Goal: Task Accomplishment & Management: Use online tool/utility

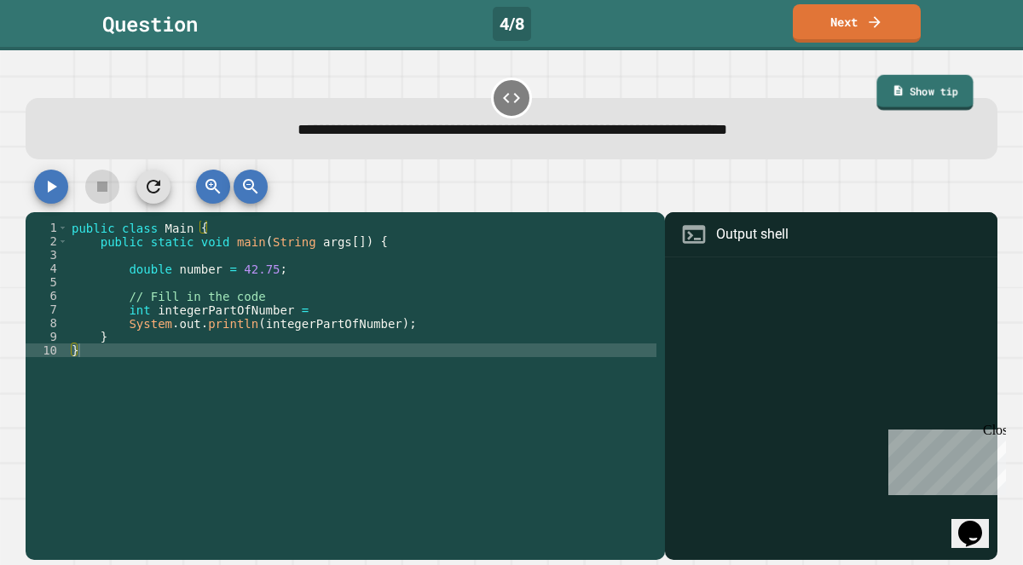
click at [937, 108] on link "Show tip" at bounding box center [924, 93] width 97 height 36
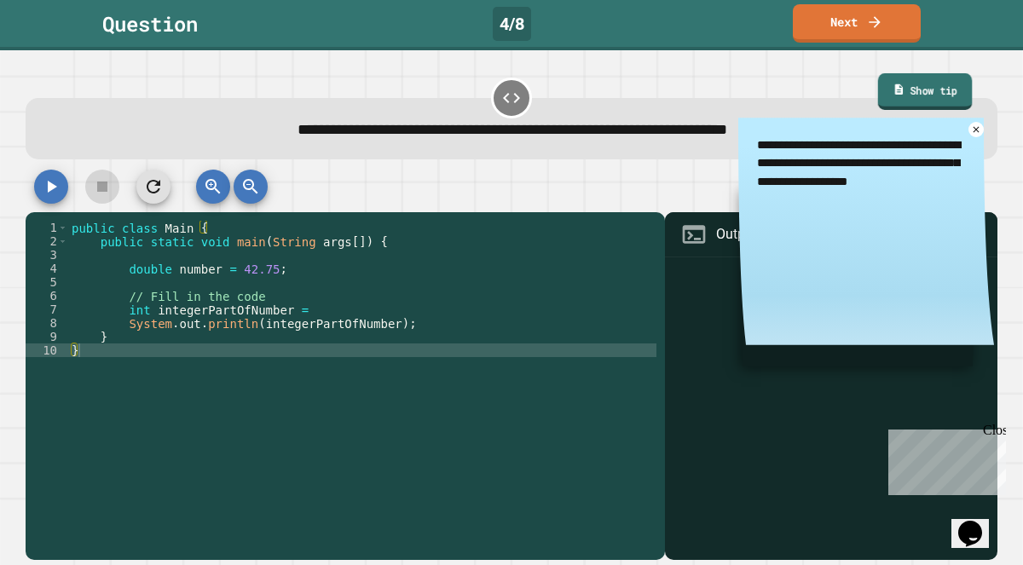
click at [937, 108] on link "Show tip" at bounding box center [924, 91] width 95 height 37
click at [925, 97] on link "Show tip" at bounding box center [924, 91] width 95 height 37
click at [459, 296] on div "public class Main { public static void main ( String args [ ]) { double number …" at bounding box center [362, 391] width 588 height 341
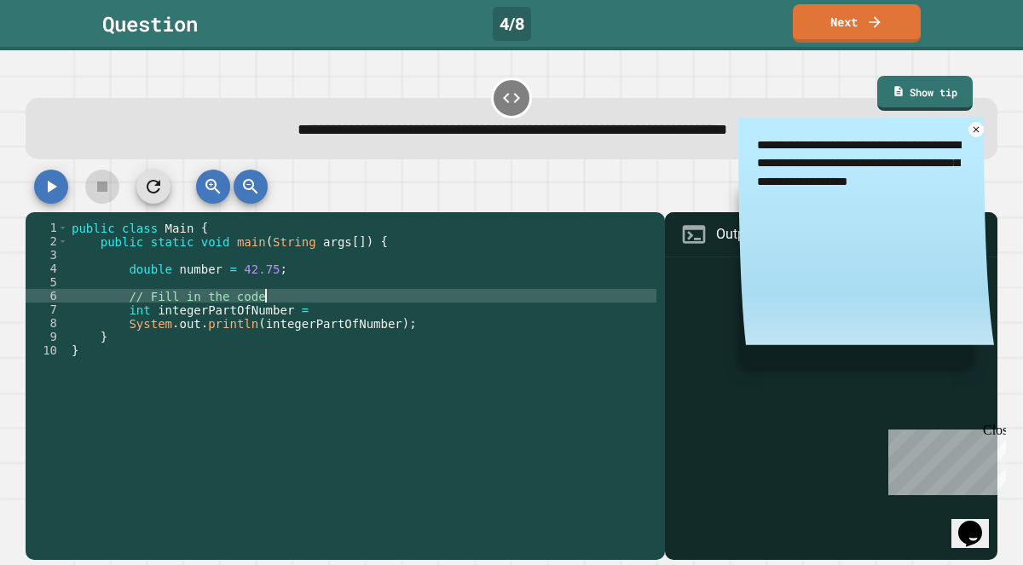
click at [458, 309] on div "public class Main { public static void main ( String args [ ]) { double number …" at bounding box center [362, 391] width 588 height 341
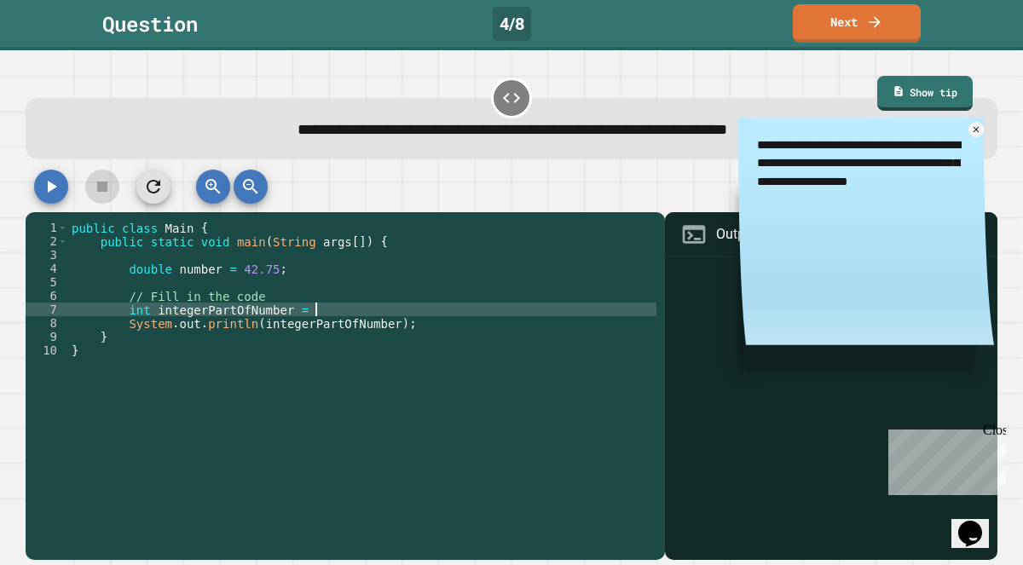
click at [457, 312] on div "public class Main { public static void main ( String args [ ]) { double number …" at bounding box center [362, 391] width 588 height 341
click at [455, 316] on div "public class Main { public static void main ( String args [ ]) { double number …" at bounding box center [362, 391] width 588 height 341
click at [455, 322] on div "public class Main { public static void main ( String args [ ]) { double number …" at bounding box center [362, 391] width 588 height 341
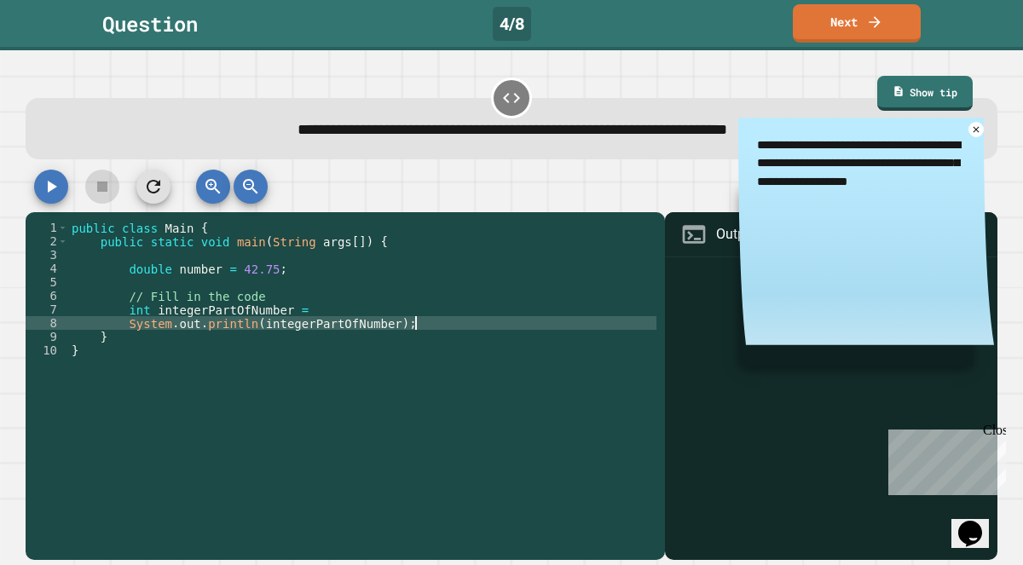
click at [453, 313] on div "public class Main { public static void main ( String args [ ]) { double number …" at bounding box center [362, 391] width 588 height 341
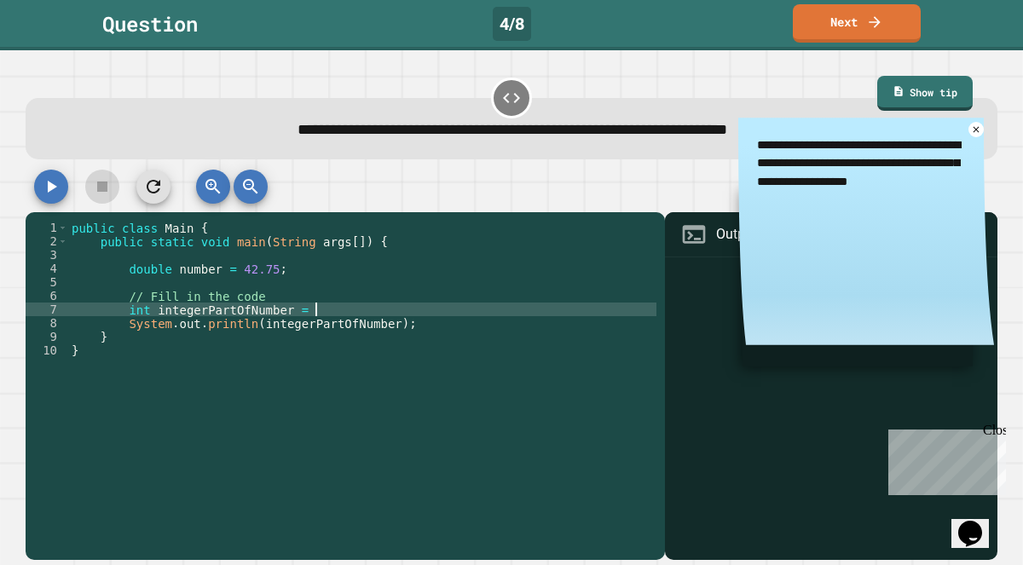
click at [448, 298] on div "public class Main { public static void main ( String args [ ]) { double number …" at bounding box center [362, 391] width 588 height 341
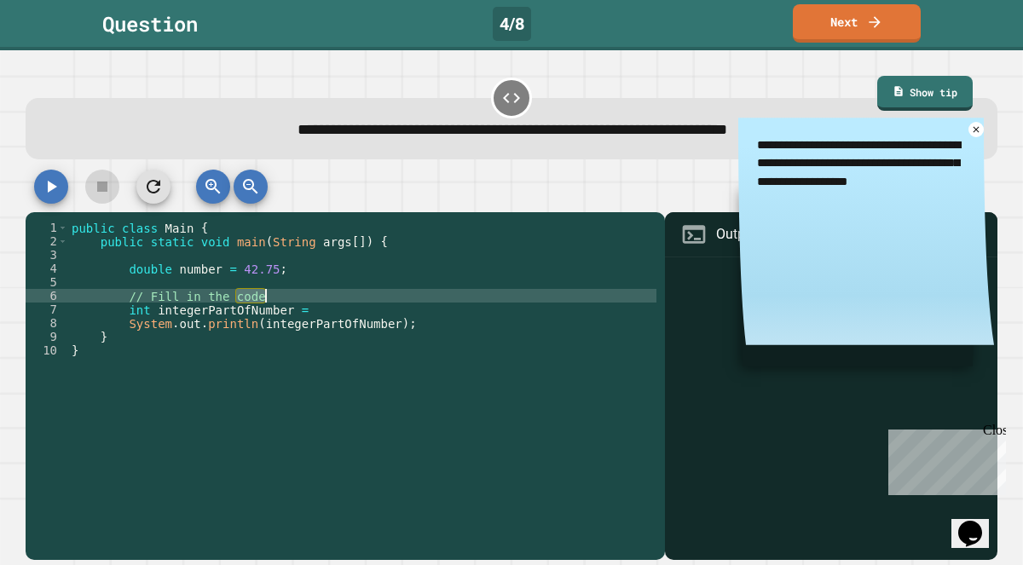
click at [447, 298] on div "public class Main { public static void main ( String args [ ]) { double number …" at bounding box center [362, 378] width 588 height 314
click at [447, 298] on div "public class Main { public static void main ( String args [ ]) { double number …" at bounding box center [362, 391] width 588 height 341
click at [447, 297] on div "public class Main { public static void main ( String args [ ]) { double number …" at bounding box center [362, 391] width 588 height 341
click at [445, 280] on div "public class Main { public static void main ( String args [ ]) { double number …" at bounding box center [362, 391] width 588 height 341
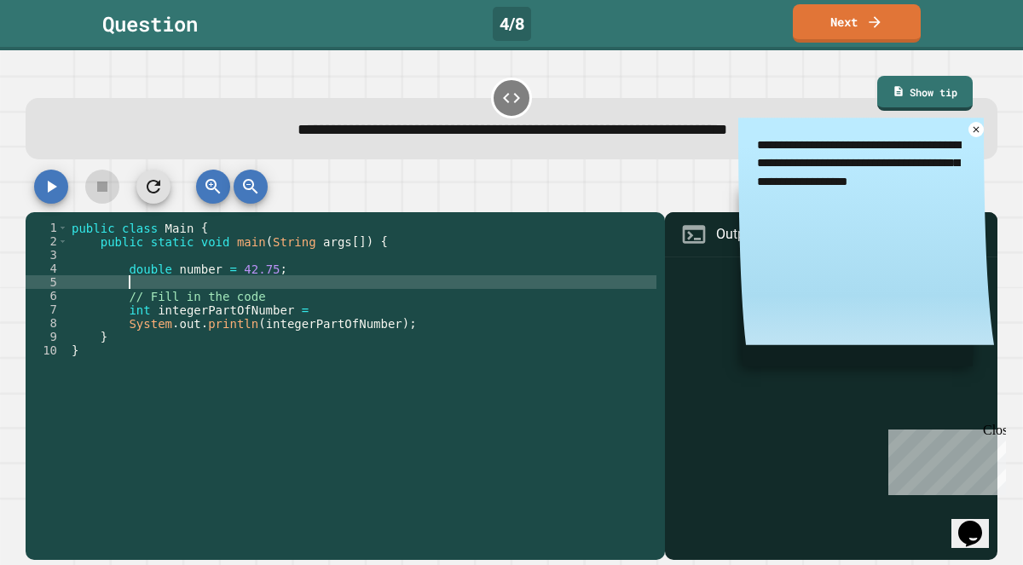
click at [448, 268] on div "public class Main { public static void main ( String args [ ]) { double number …" at bounding box center [362, 391] width 588 height 341
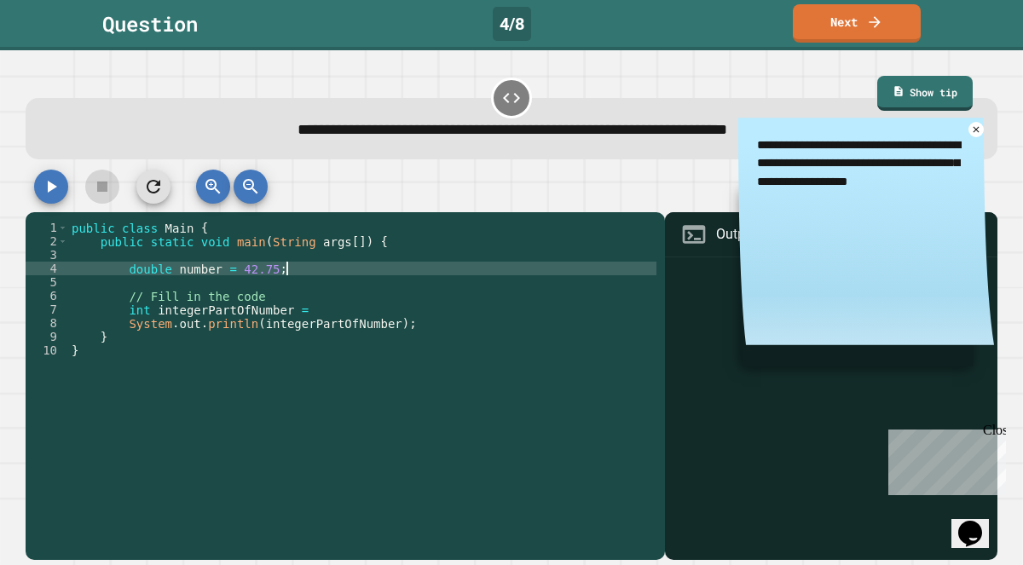
click at [450, 246] on div "public class Main { public static void main ( String args [ ]) { double number …" at bounding box center [362, 391] width 588 height 341
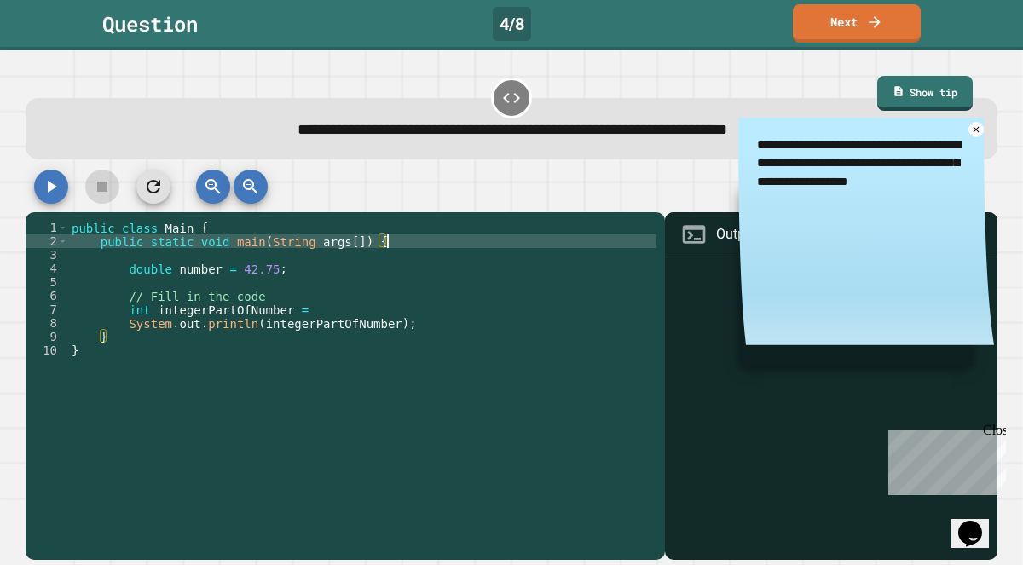
click at [442, 269] on div "public class Main { public static void main ( String args [ ]) { double number …" at bounding box center [362, 391] width 588 height 341
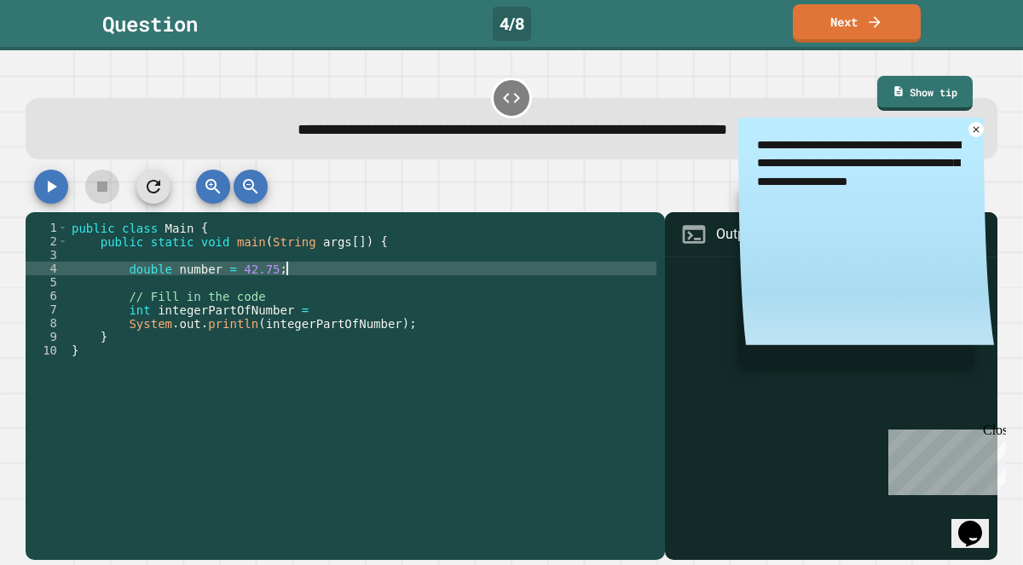
click at [434, 303] on div "public class Main { public static void main ( String args [ ]) { double number …" at bounding box center [362, 391] width 588 height 341
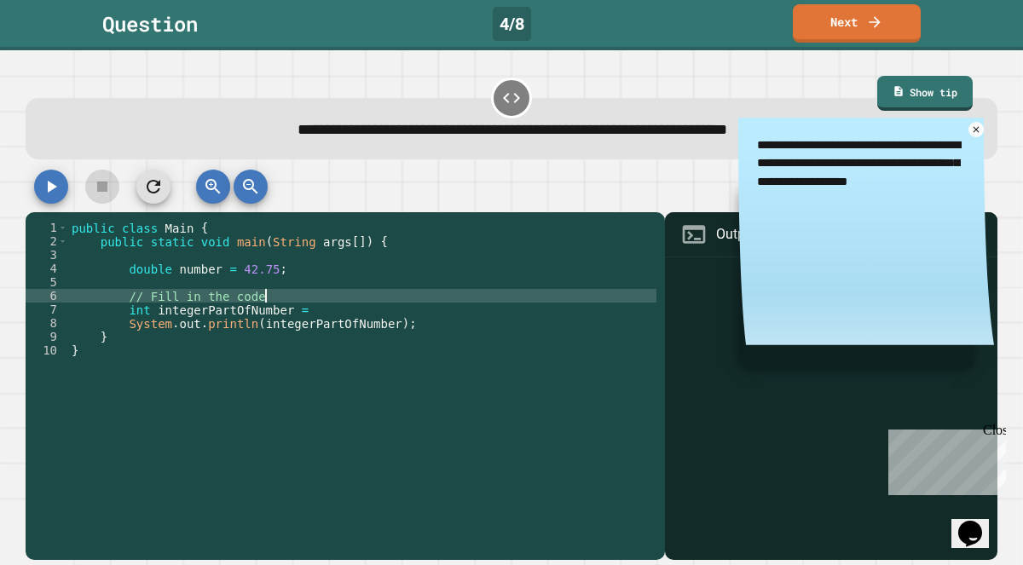
click at [434, 309] on div "public class Main { public static void main ( String args [ ]) { double number …" at bounding box center [362, 391] width 588 height 341
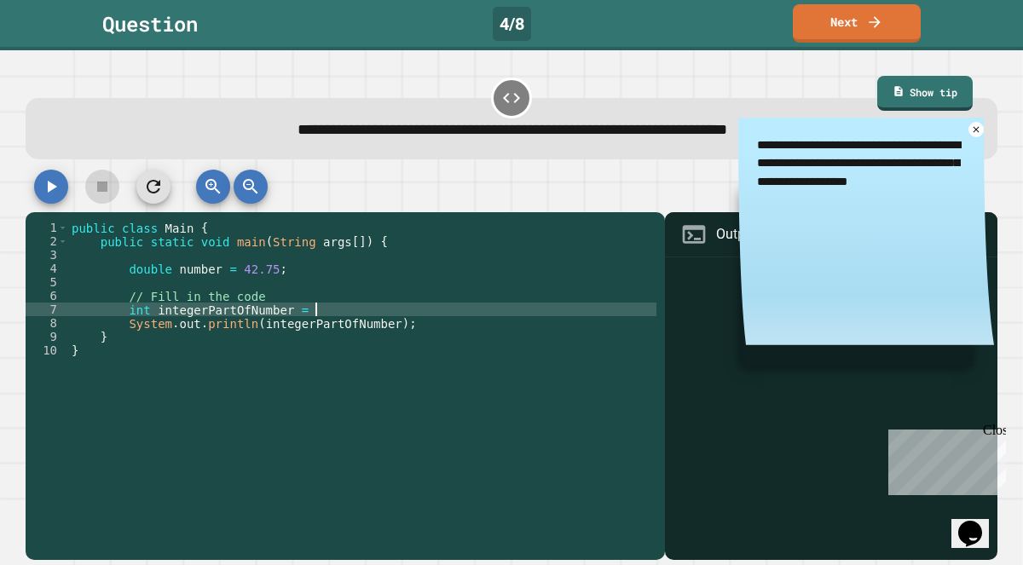
click at [433, 317] on div "public class Main { public static void main ( String args [ ]) { double number …" at bounding box center [362, 391] width 588 height 341
click at [430, 324] on div "public class Main { public static void main ( String args [ ]) { double number …" at bounding box center [362, 391] width 588 height 341
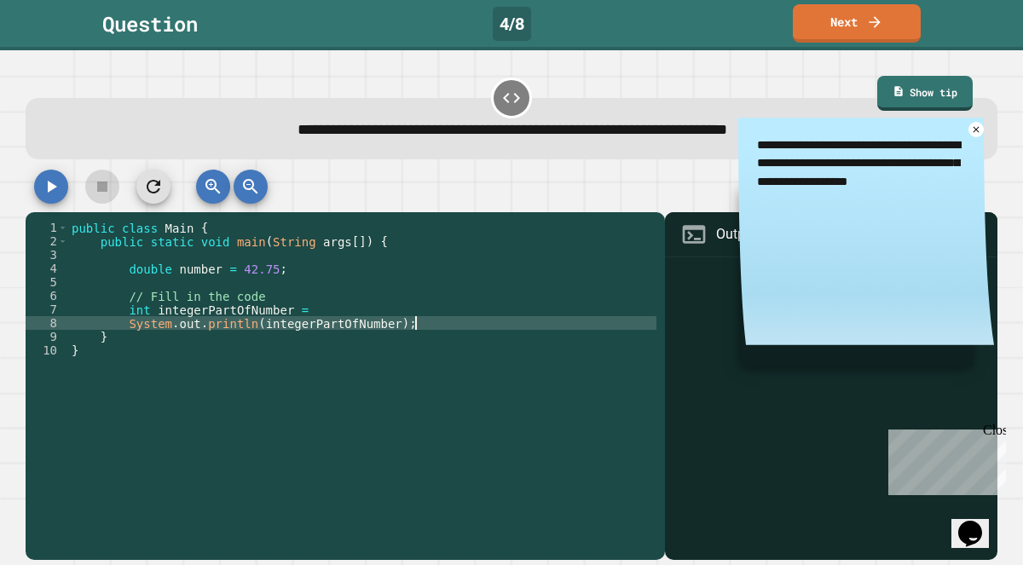
click at [425, 311] on div "public class Main { public static void main ( String args [ ]) { double number …" at bounding box center [362, 391] width 588 height 341
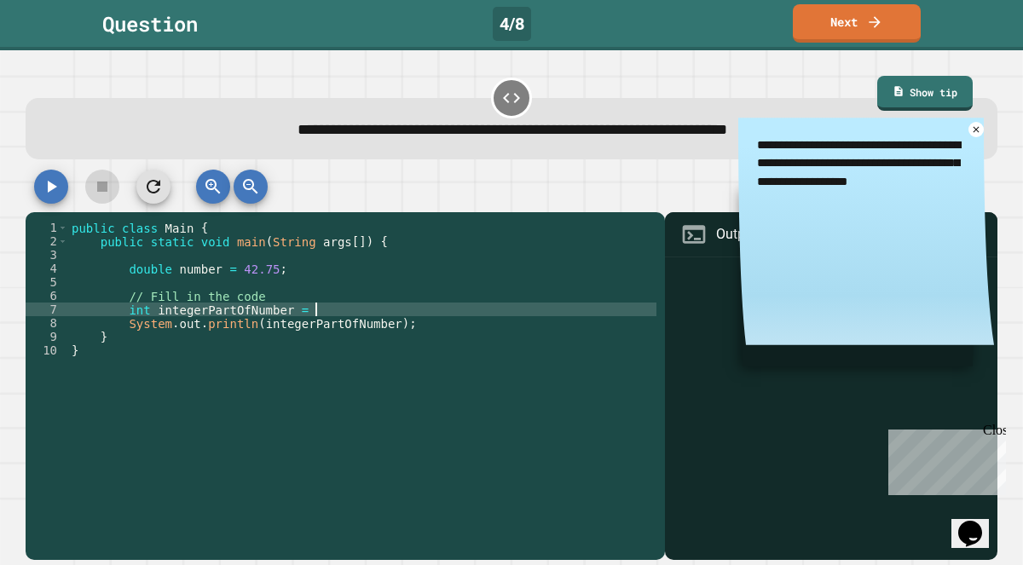
click at [417, 296] on div "public class Main { public static void main ( String args [ ]) { double number …" at bounding box center [362, 391] width 588 height 341
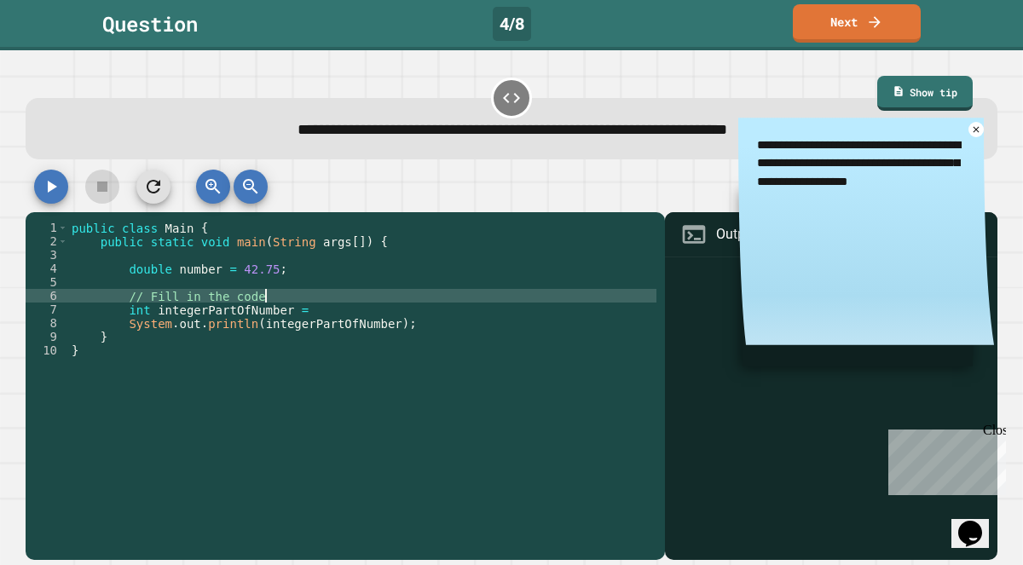
click at [416, 315] on div "public class Main { public static void main ( String args [ ]) { double number …" at bounding box center [362, 391] width 588 height 341
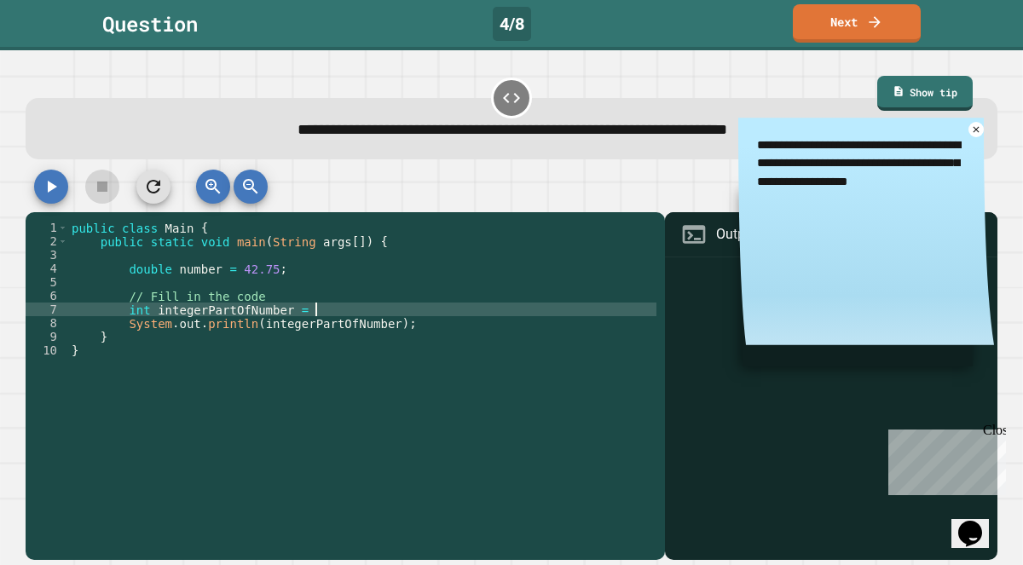
click at [424, 319] on div "public class Main { public static void main ( String args [ ]) { double number …" at bounding box center [362, 391] width 588 height 341
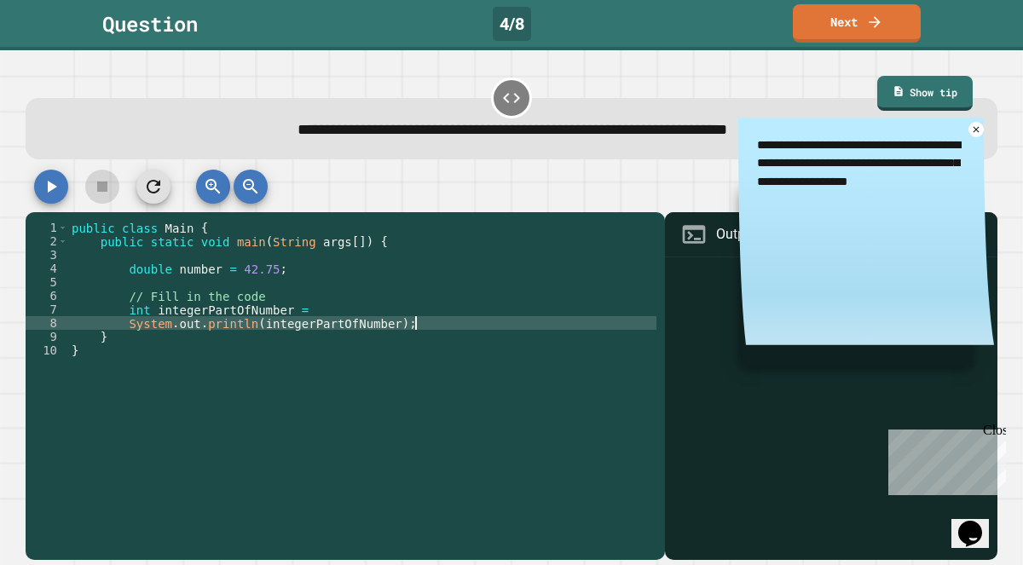
click at [414, 310] on div "public class Main { public static void main ( String args [ ]) { double number …" at bounding box center [362, 391] width 588 height 341
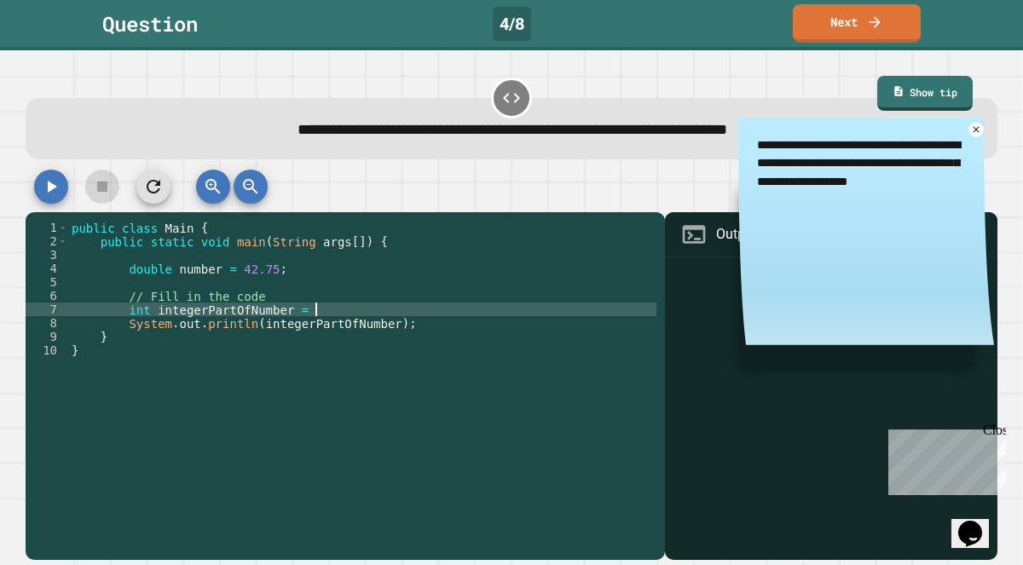
click at [408, 296] on div "public class Main { public static void main ( String args [ ]) { double number …" at bounding box center [362, 391] width 588 height 341
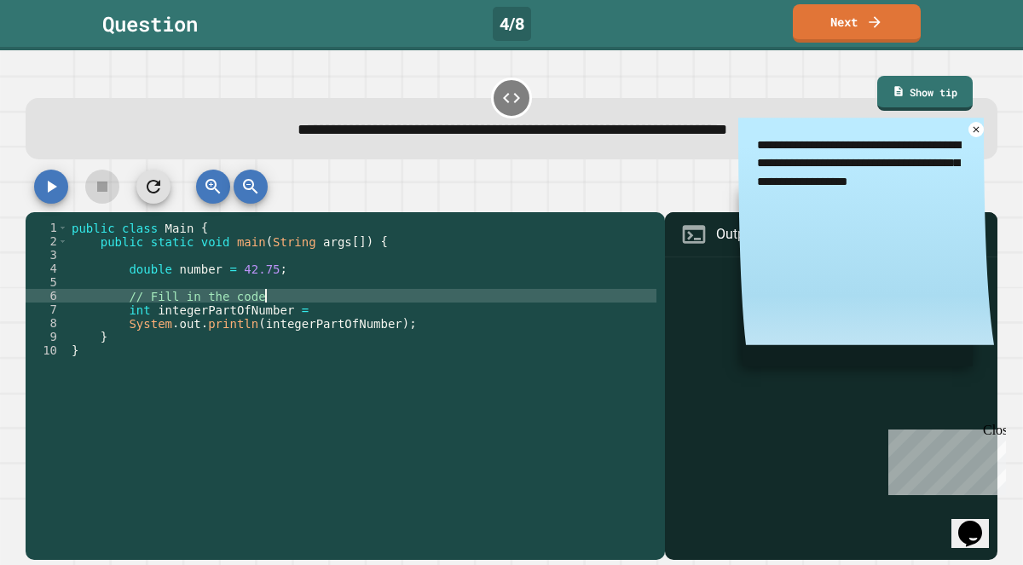
click at [414, 310] on div "public class Main { public static void main ( String args [ ]) { double number …" at bounding box center [362, 391] width 588 height 341
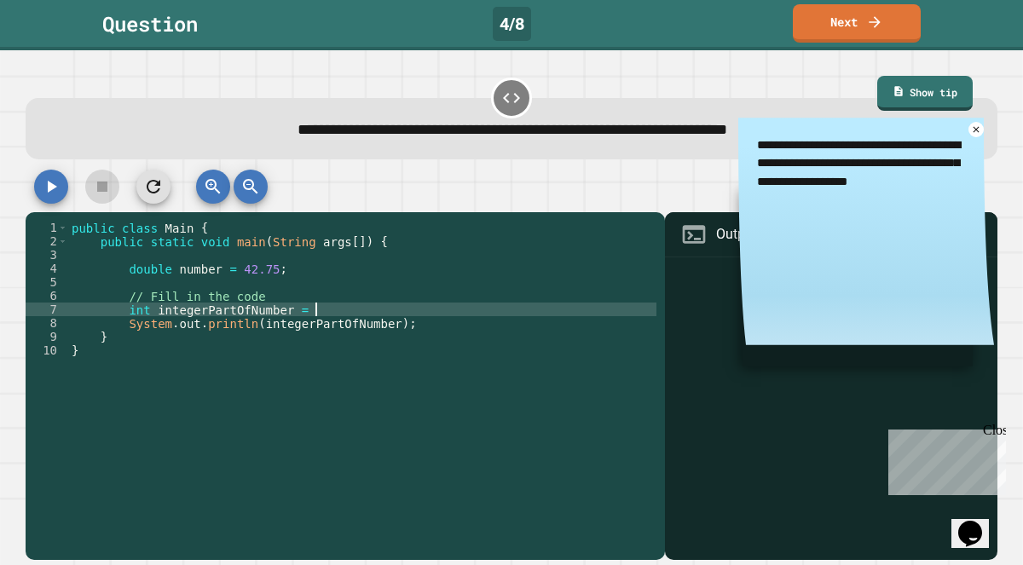
click at [427, 314] on div "public class Main { public static void main ( String args [ ]) { double number …" at bounding box center [362, 391] width 588 height 341
click at [427, 320] on div "public class Main { public static void main ( String args [ ]) { double number …" at bounding box center [362, 391] width 588 height 341
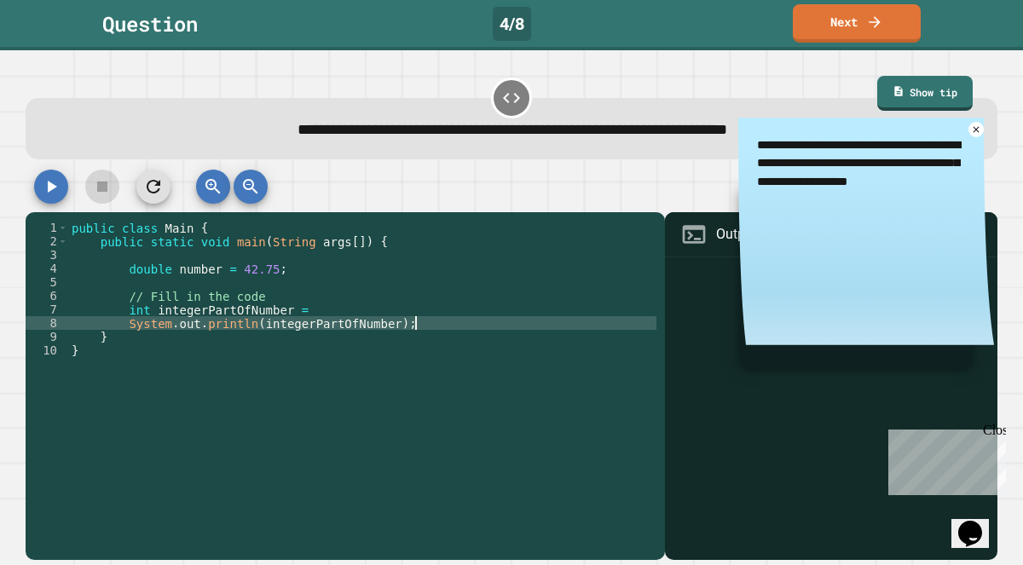
click at [423, 308] on div "public class Main { public static void main ( String args [ ]) { double number …" at bounding box center [362, 391] width 588 height 341
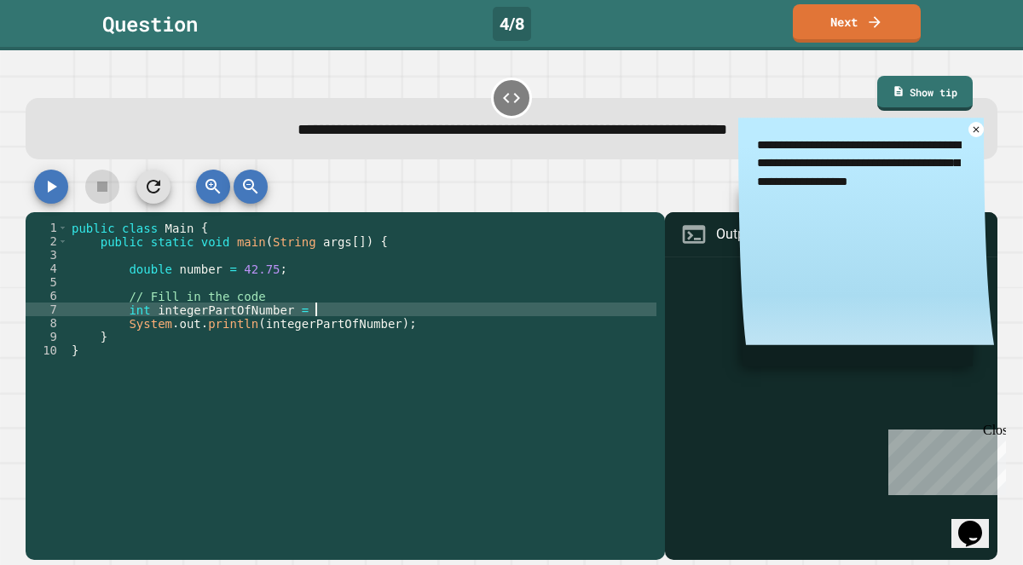
click at [415, 298] on div "public class Main { public static void main ( String args [ ]) { double number …" at bounding box center [362, 391] width 588 height 341
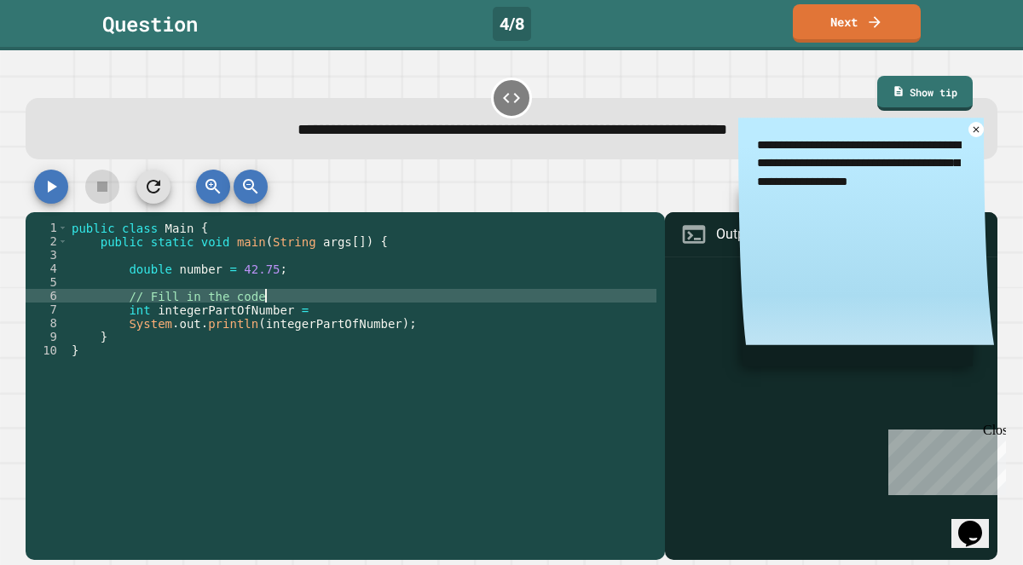
click at [417, 303] on div "public class Main { public static void main ( String args [ ]) { double number …" at bounding box center [362, 391] width 588 height 341
click at [419, 310] on div "public class Main { public static void main ( String args [ ]) { double number …" at bounding box center [362, 391] width 588 height 341
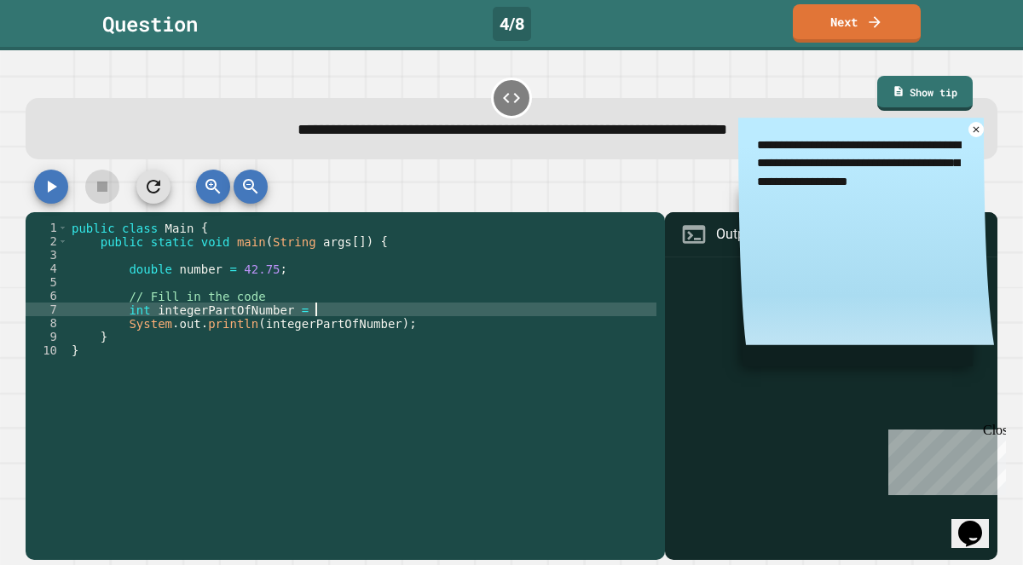
click at [420, 321] on div "public class Main { public static void main ( String args [ ]) { double number …" at bounding box center [362, 391] width 588 height 341
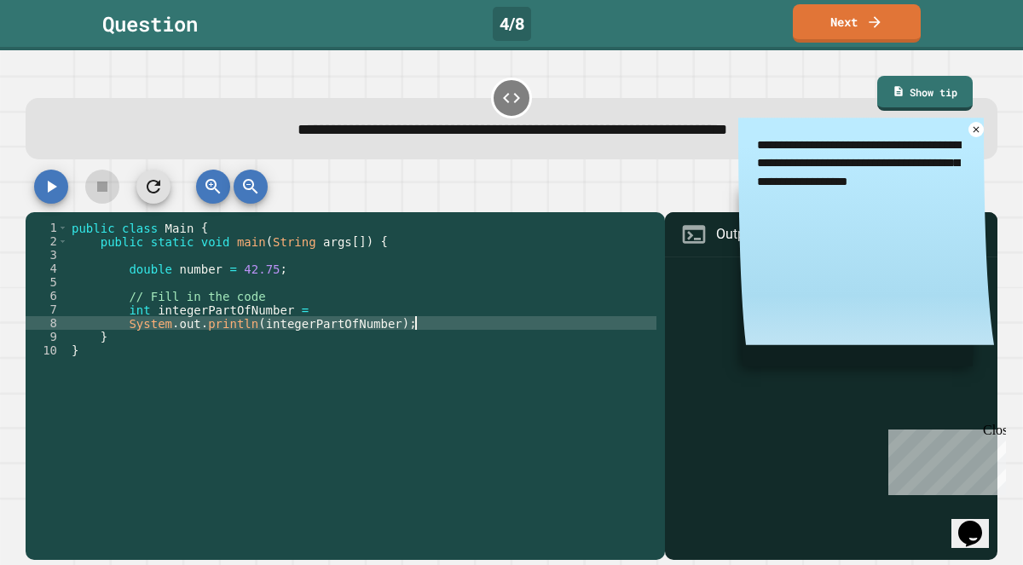
click at [413, 302] on div "public class Main { public static void main ( String args [ ]) { double number …" at bounding box center [362, 391] width 588 height 341
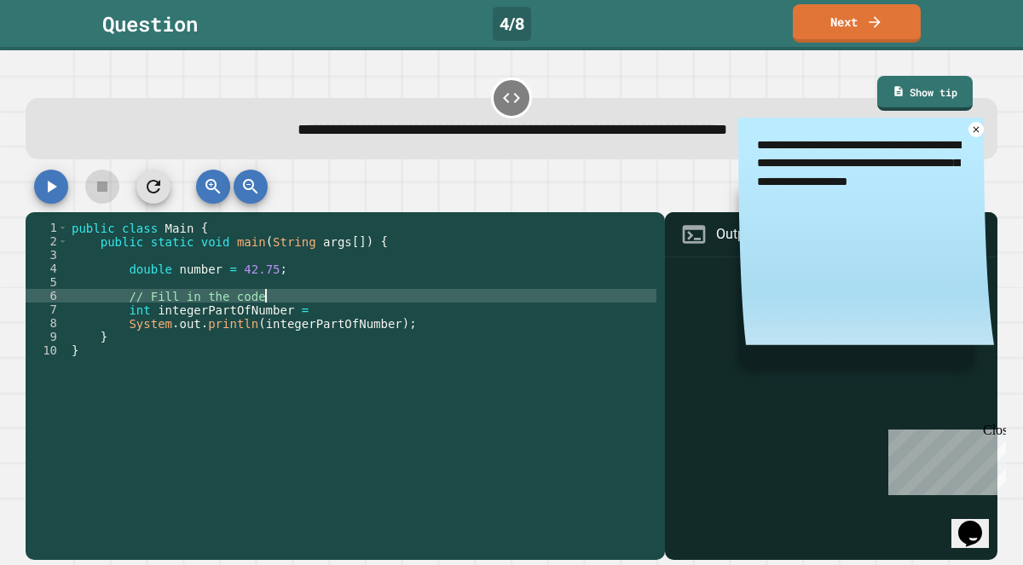
click at [407, 315] on div "public class Main { public static void main ( String args [ ]) { double number …" at bounding box center [362, 391] width 588 height 341
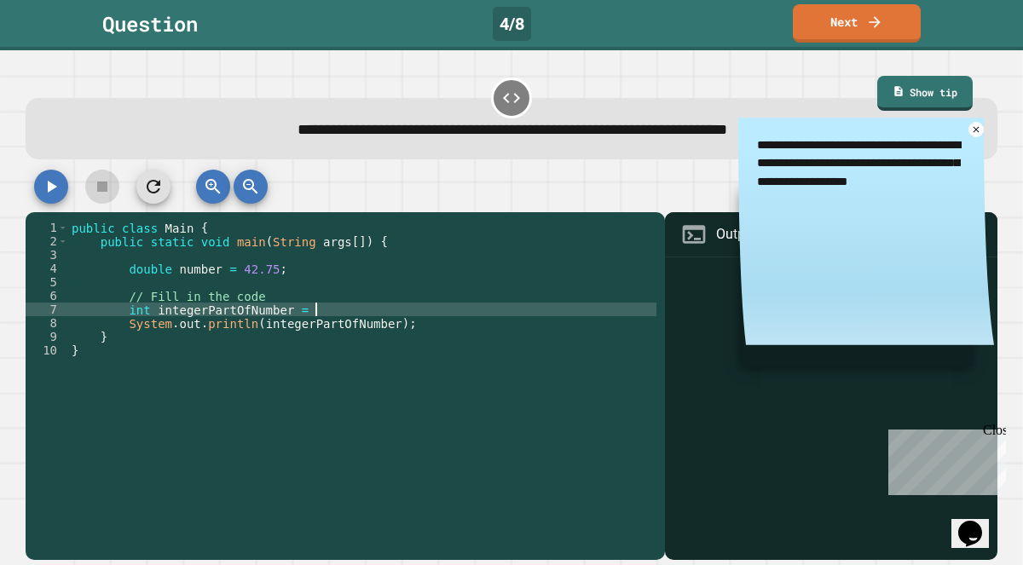
click at [441, 334] on div "public class Main { public static void main ( String args [ ]) { double number …" at bounding box center [362, 391] width 588 height 341
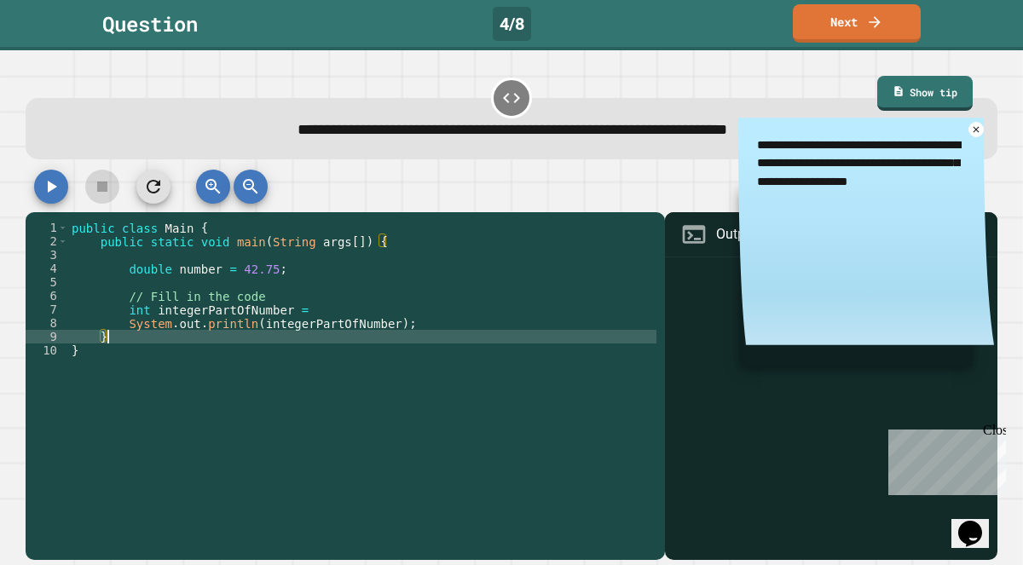
click at [436, 321] on div "public class Main { public static void main ( String args [ ]) { double number …" at bounding box center [362, 391] width 588 height 341
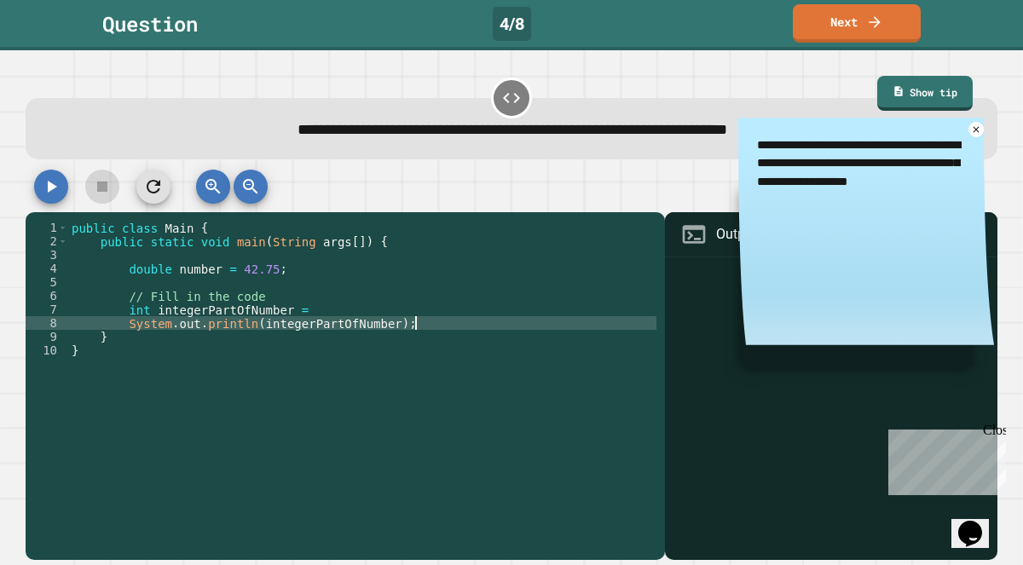
click at [428, 301] on div "public class Main { public static void main ( String args [ ]) { double number …" at bounding box center [362, 391] width 588 height 341
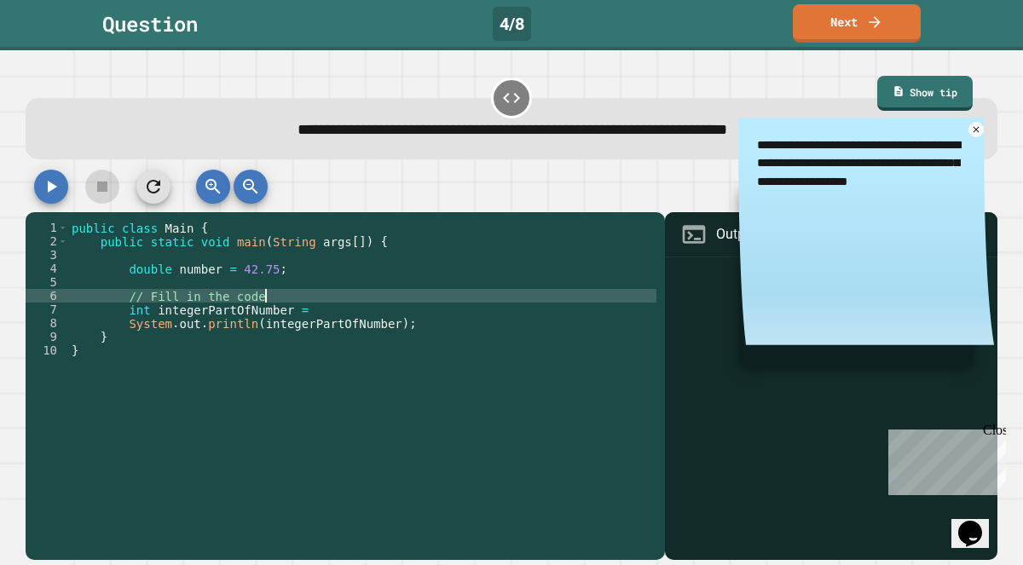
click at [426, 310] on div "public class Main { public static void main ( String args [ ]) { double number …" at bounding box center [362, 391] width 588 height 341
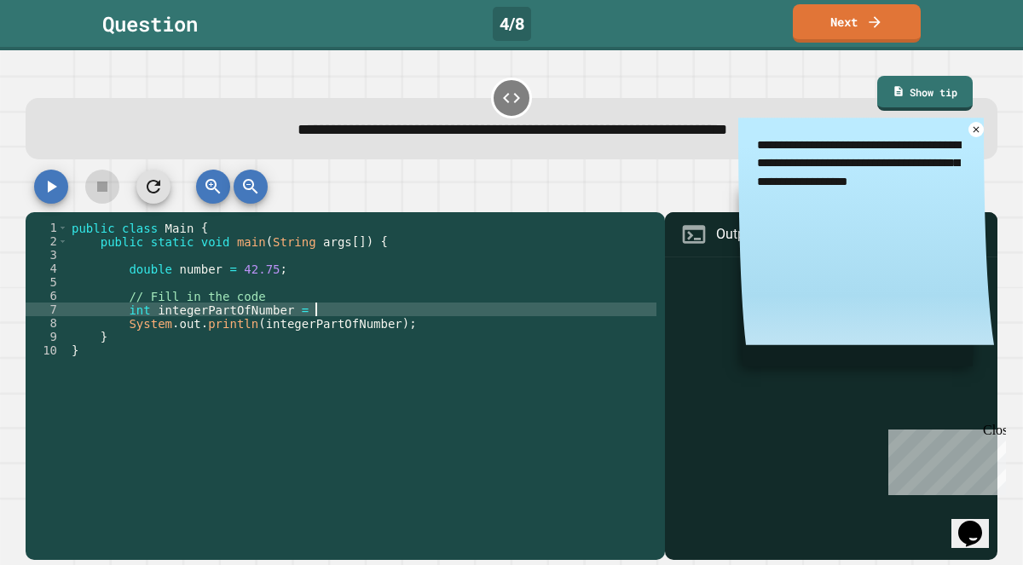
click at [444, 321] on div "public class Main { public static void main ( String args [ ]) { double number …" at bounding box center [362, 391] width 588 height 341
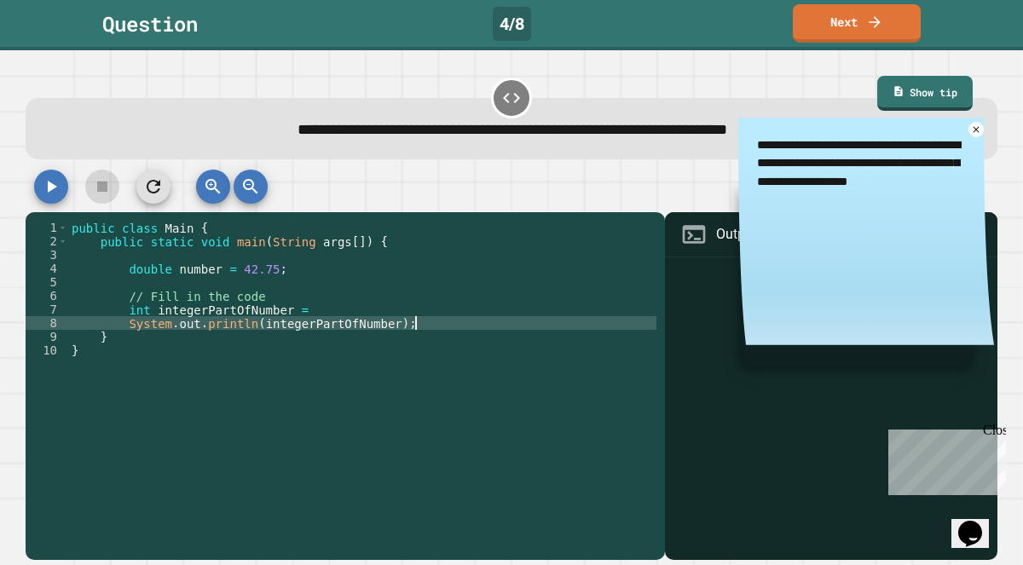
type textarea "**********"
